Goal: Task Accomplishment & Management: Manage account settings

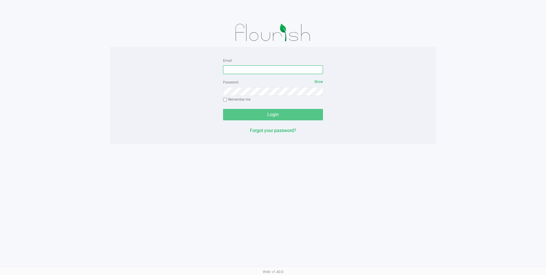
click at [255, 73] on input "Email" at bounding box center [273, 69] width 100 height 9
click at [257, 70] on input "Email" at bounding box center [273, 69] width 100 height 9
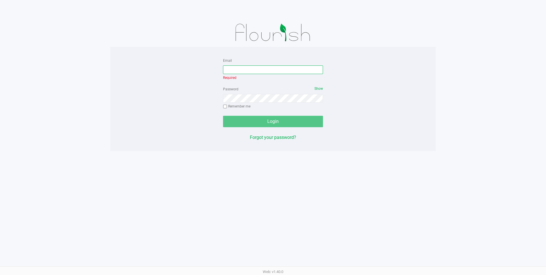
click at [244, 69] on input "Email" at bounding box center [273, 69] width 100 height 9
click at [433, 114] on div "Email Required Password Show Remember me Login Forgot your password?" at bounding box center [273, 99] width 326 height 84
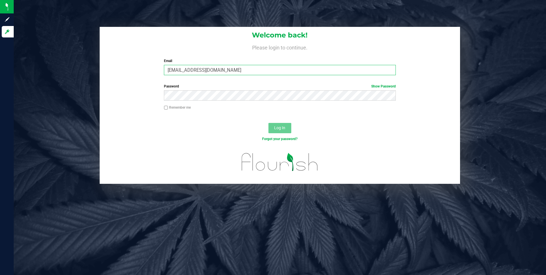
click at [260, 70] on input "[EMAIL_ADDRESS][DOMAIN_NAME]" at bounding box center [280, 70] width 232 height 10
drag, startPoint x: 353, startPoint y: 113, endPoint x: 320, endPoint y: 107, distance: 33.6
click at [353, 113] on div "Remember me" at bounding box center [280, 110] width 361 height 11
click at [233, 69] on input "[EMAIL_ADDRESS][DOMAIN_NAME]" at bounding box center [280, 70] width 232 height 10
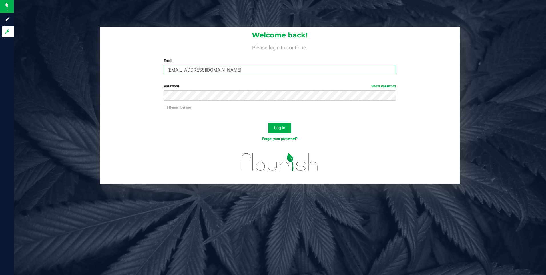
click at [234, 69] on input "[EMAIL_ADDRESS][DOMAIN_NAME]" at bounding box center [280, 70] width 232 height 10
click at [269, 123] on button "Log In" at bounding box center [280, 128] width 23 height 10
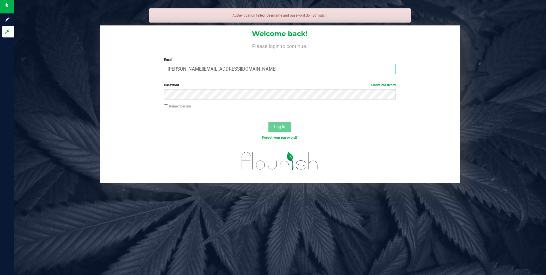
click at [266, 69] on input "[PERSON_NAME][EMAIL_ADDRESS][DOMAIN_NAME]" at bounding box center [280, 69] width 232 height 10
click at [266, 70] on input "[PERSON_NAME][EMAIL_ADDRESS][DOMAIN_NAME]" at bounding box center [280, 69] width 232 height 10
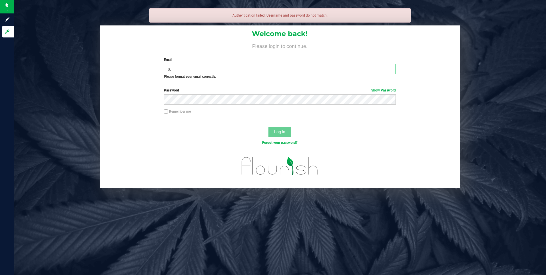
type input "s"
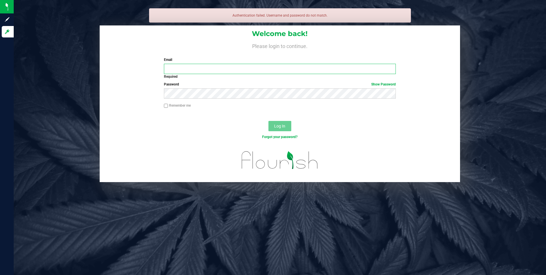
click at [192, 69] on input "Email" at bounding box center [280, 69] width 232 height 10
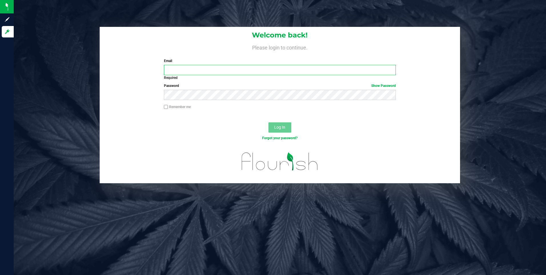
type input "[EMAIL_ADDRESS][DOMAIN_NAME]"
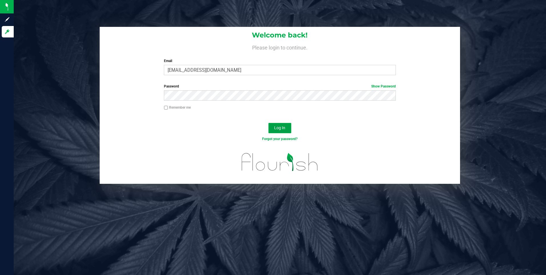
click at [281, 127] on span "Log In" at bounding box center [279, 127] width 11 height 5
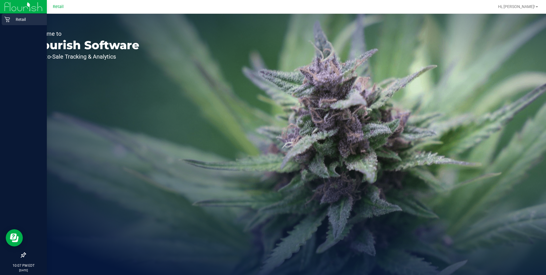
click at [9, 19] on icon at bounding box center [6, 19] width 5 height 5
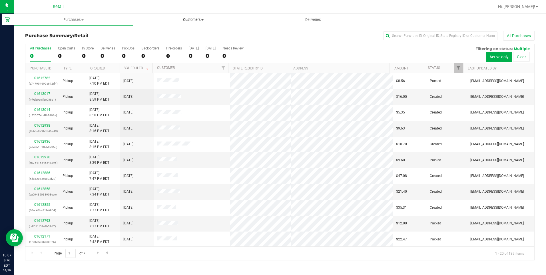
click at [192, 17] on uib-tab-heading "Customers All customers Add a new customer All physicians" at bounding box center [193, 19] width 119 height 11
click at [180, 35] on li "All customers" at bounding box center [193, 34] width 120 height 7
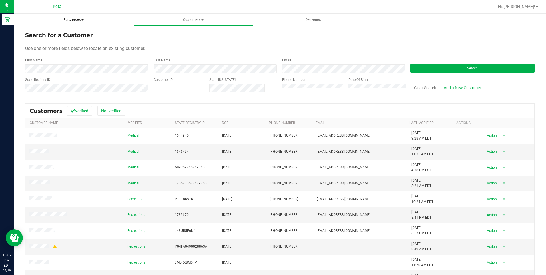
click at [79, 19] on span "Purchases" at bounding box center [74, 19] width 120 height 5
click at [176, 44] on form "Search for a Customer Use one or more fields below to locate an existing custom…" at bounding box center [280, 64] width 510 height 67
click at [317, 18] on span "Deliveries" at bounding box center [313, 19] width 31 height 5
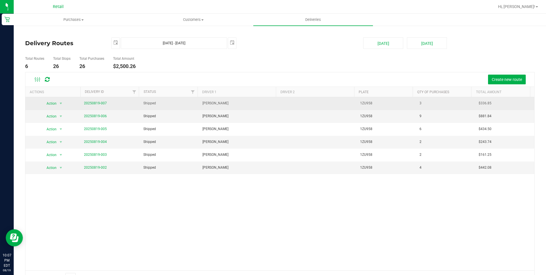
click at [100, 100] on td "20250819-007" at bounding box center [110, 103] width 59 height 13
click at [97, 107] on td "20250819-007" at bounding box center [110, 103] width 59 height 13
click at [95, 104] on link "20250819-007" at bounding box center [95, 103] width 23 height 4
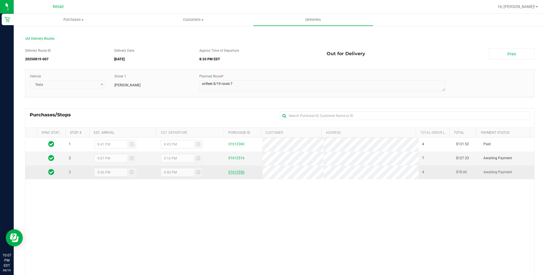
click at [229, 171] on link "01612556" at bounding box center [237, 172] width 16 height 4
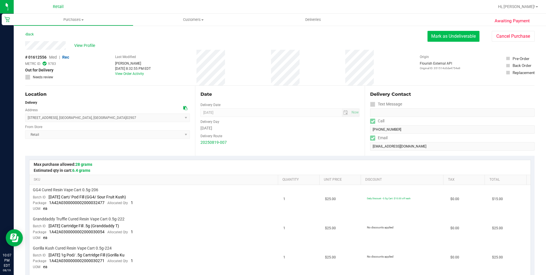
click at [445, 38] on button "Mark as Undeliverable" at bounding box center [454, 36] width 52 height 11
click at [88, 45] on span "View Profile" at bounding box center [85, 46] width 23 height 6
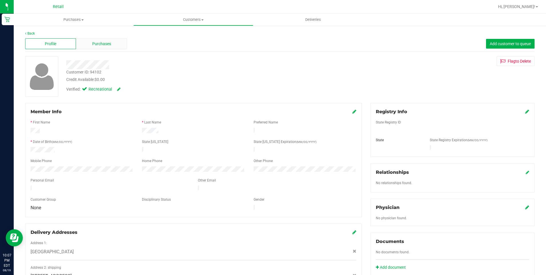
click at [99, 43] on span "Purchases" at bounding box center [101, 44] width 19 height 6
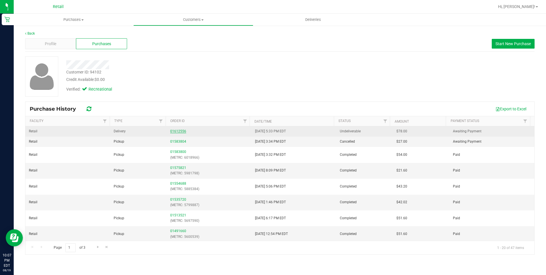
click at [179, 131] on link "01612556" at bounding box center [178, 131] width 16 height 4
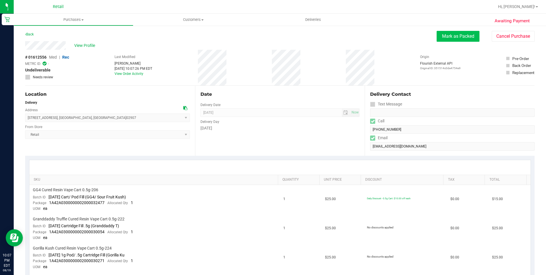
click at [449, 32] on button "Mark as Packed" at bounding box center [458, 36] width 43 height 11
click at [447, 35] on button "Send Back to Created" at bounding box center [454, 36] width 51 height 11
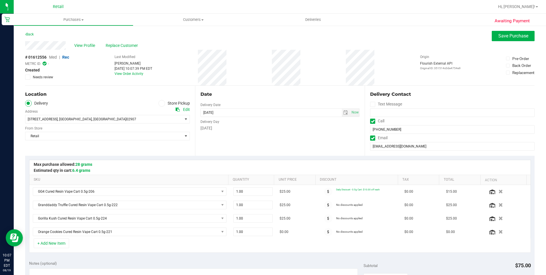
click at [161, 103] on icon at bounding box center [161, 103] width 3 height 0
click at [0, 0] on input "Store Pickup" at bounding box center [0, 0] width 0 height 0
click at [351, 114] on span "Now" at bounding box center [355, 112] width 10 height 8
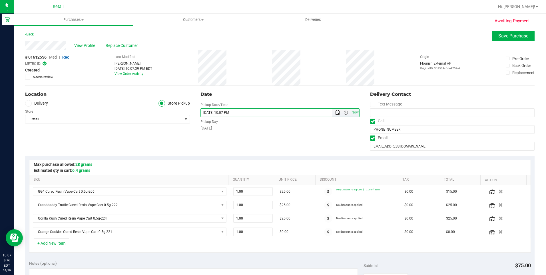
click at [335, 112] on span "Open the date view" at bounding box center [337, 112] width 5 height 5
click at [227, 170] on link "20" at bounding box center [229, 170] width 8 height 9
type input "[DATE] 10:07 PM"
click at [291, 139] on div "Date Pickup Date/Time [DATE] Now [DATE] 10:07 PM Now Pickup Day [DATE]" at bounding box center [280, 121] width 170 height 70
click at [502, 36] on span "Save Purchase" at bounding box center [514, 35] width 30 height 5
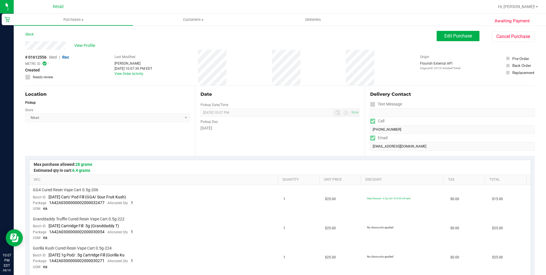
scroll to position [143, 0]
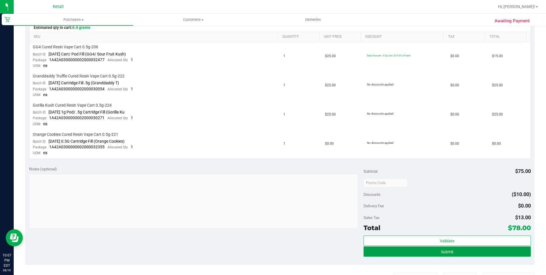
click at [455, 254] on button "Submit" at bounding box center [447, 251] width 167 height 10
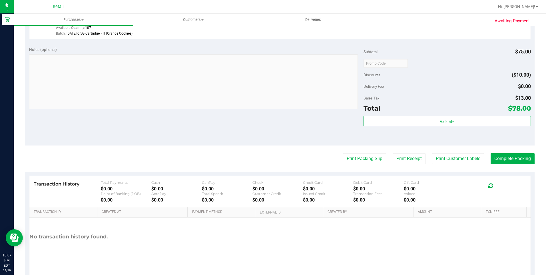
scroll to position [265, 0]
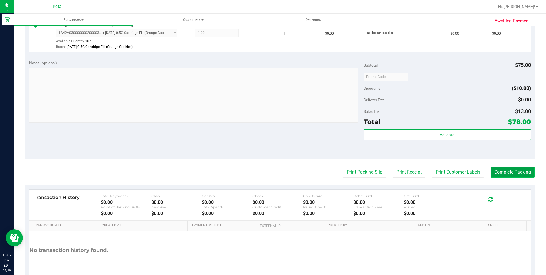
click at [505, 176] on button "Complete Packing" at bounding box center [513, 172] width 44 height 11
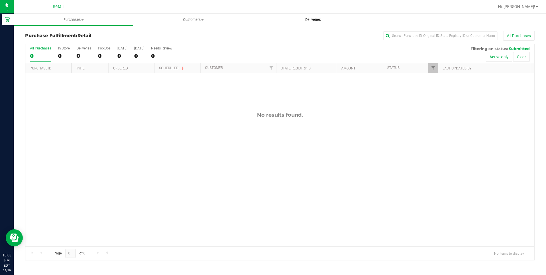
click at [318, 22] on uib-tab-heading "Deliveries" at bounding box center [313, 20] width 120 height 12
